Goal: Information Seeking & Learning: Learn about a topic

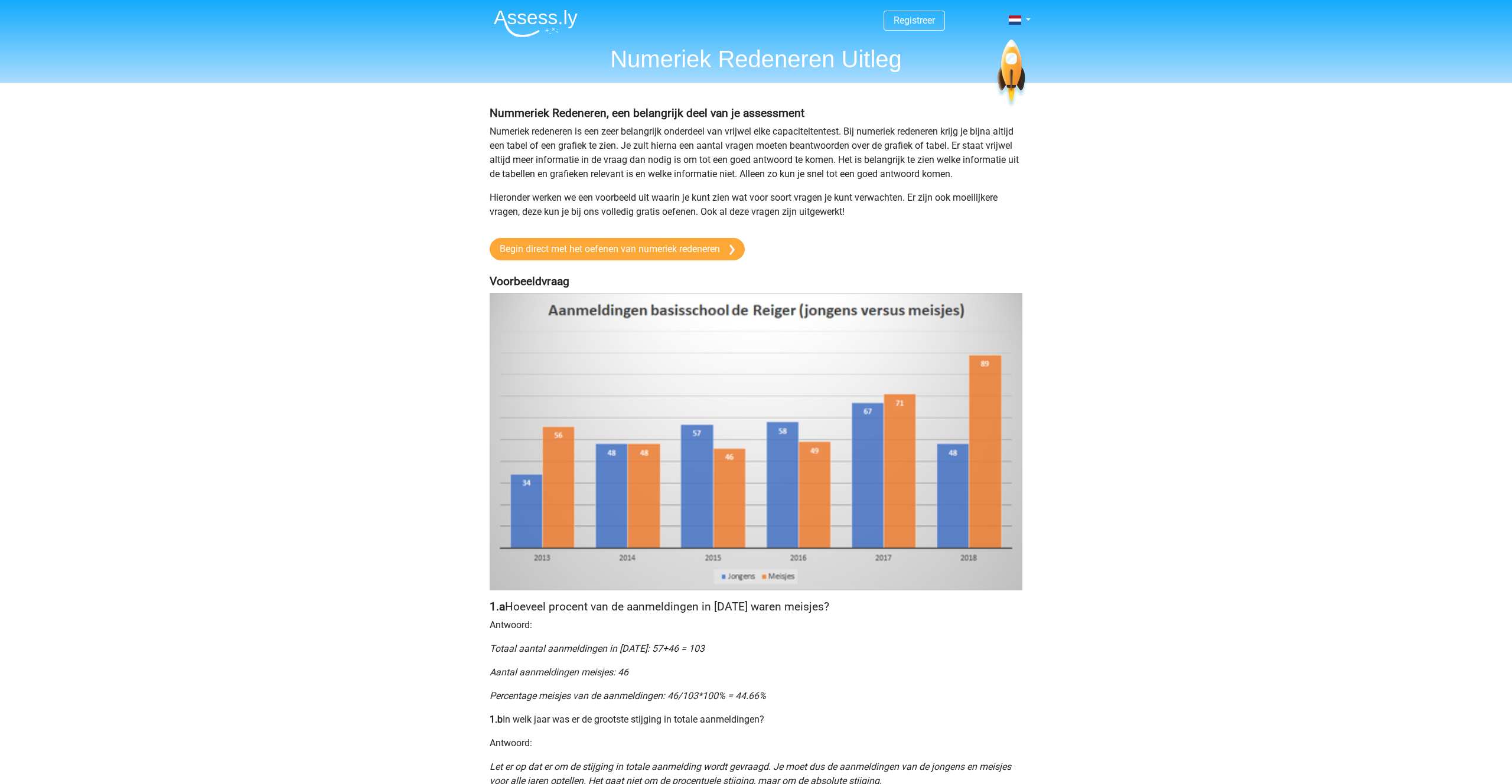
click at [518, 17] on img at bounding box center [536, 23] width 84 height 28
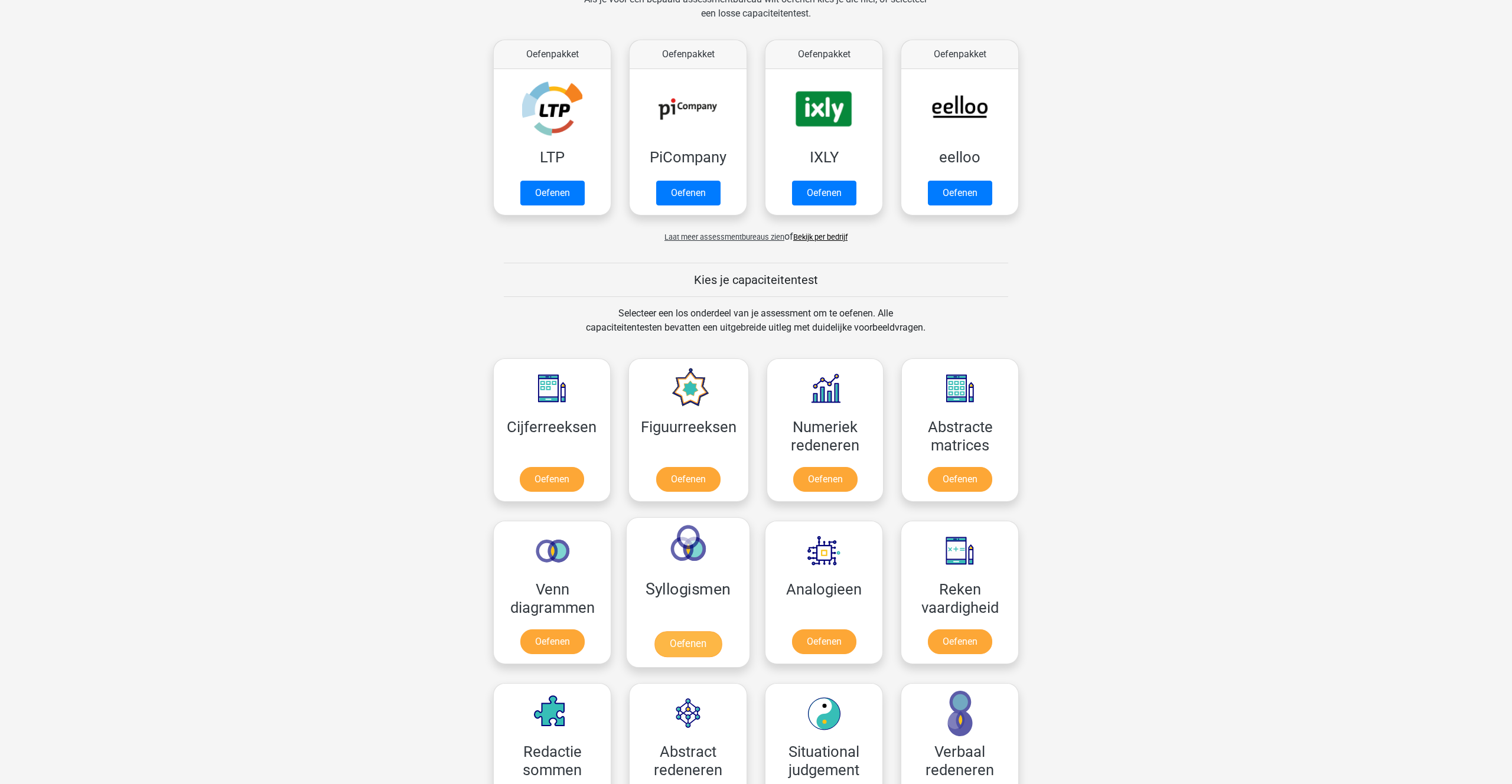
scroll to position [197, 0]
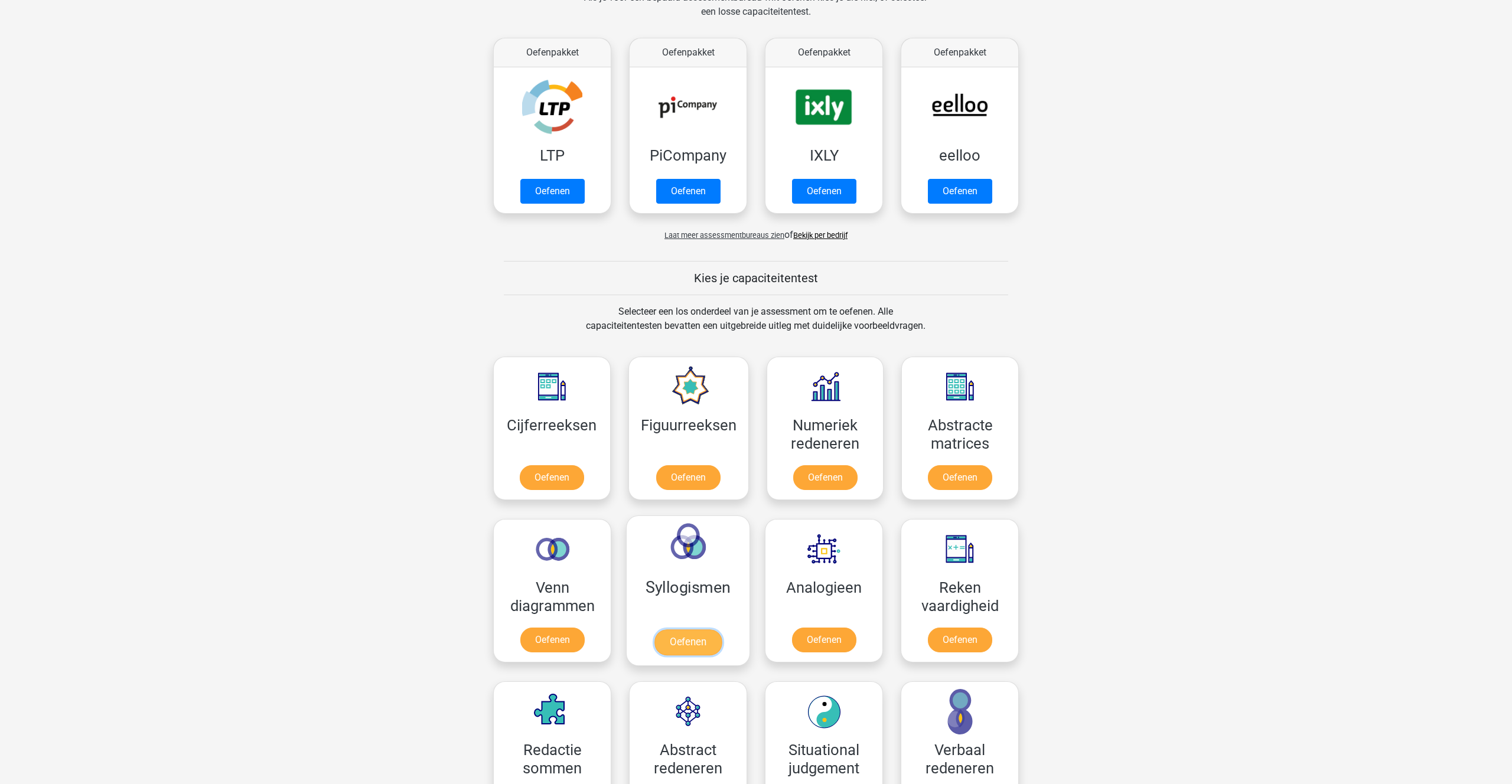
click at [671, 641] on link "Oefenen" at bounding box center [687, 642] width 67 height 26
